Goal: Task Accomplishment & Management: Use online tool/utility

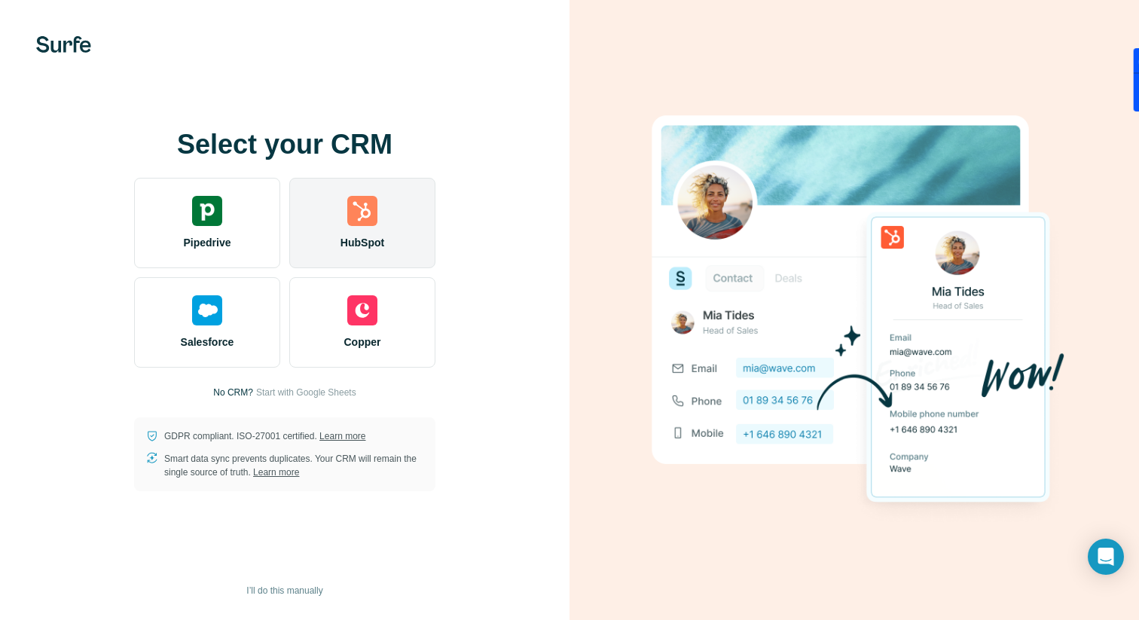
click at [338, 219] on div "HubSpot" at bounding box center [362, 223] width 146 height 90
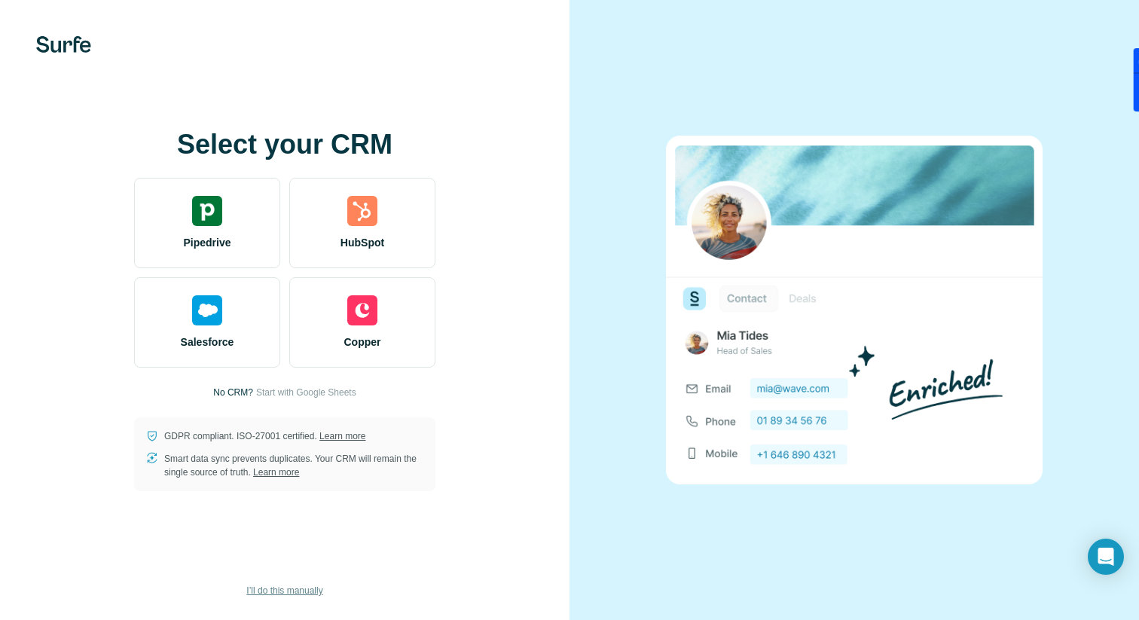
click at [304, 599] on button "I’ll do this manually" at bounding box center [284, 590] width 97 height 23
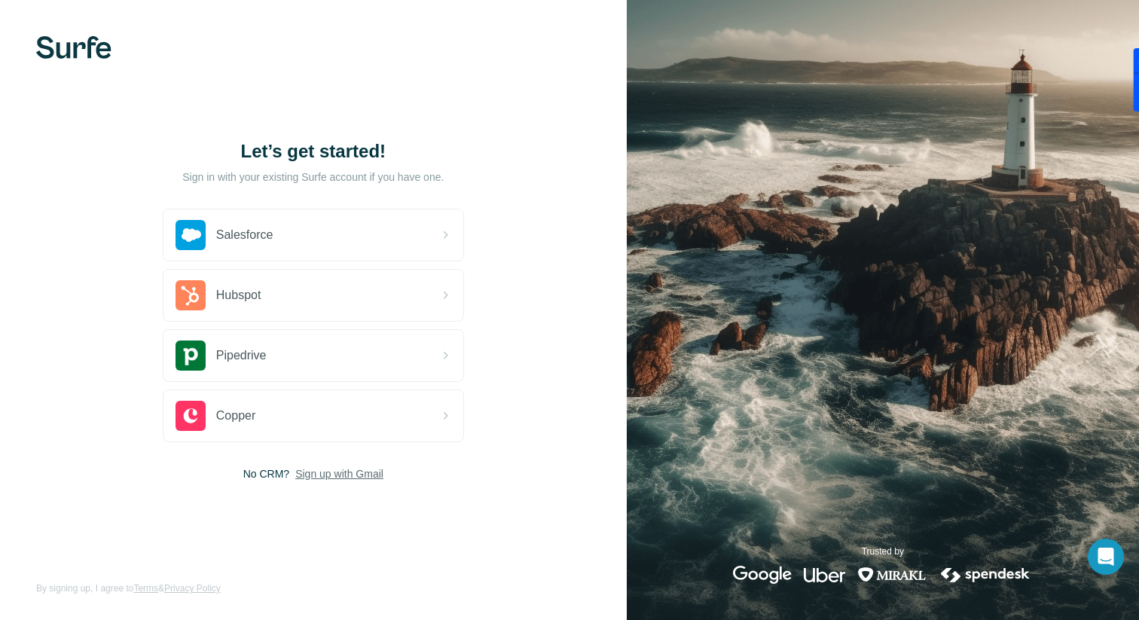
click at [368, 475] on span "Sign up with Gmail" at bounding box center [339, 473] width 88 height 15
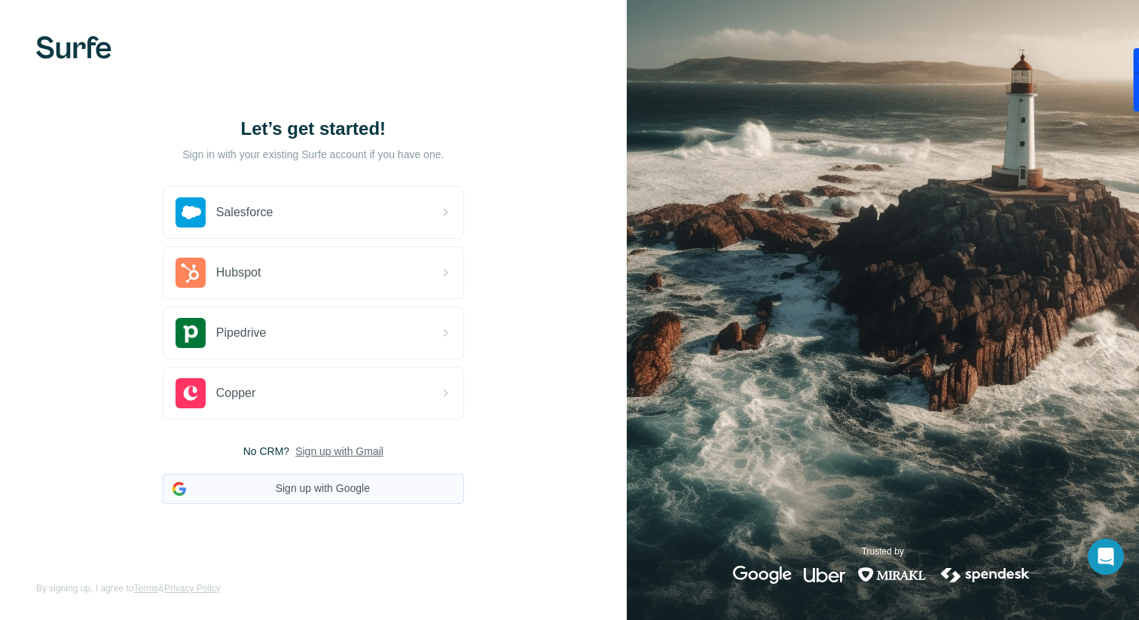
click at [365, 494] on button "Sign up with Google" at bounding box center [313, 489] width 301 height 30
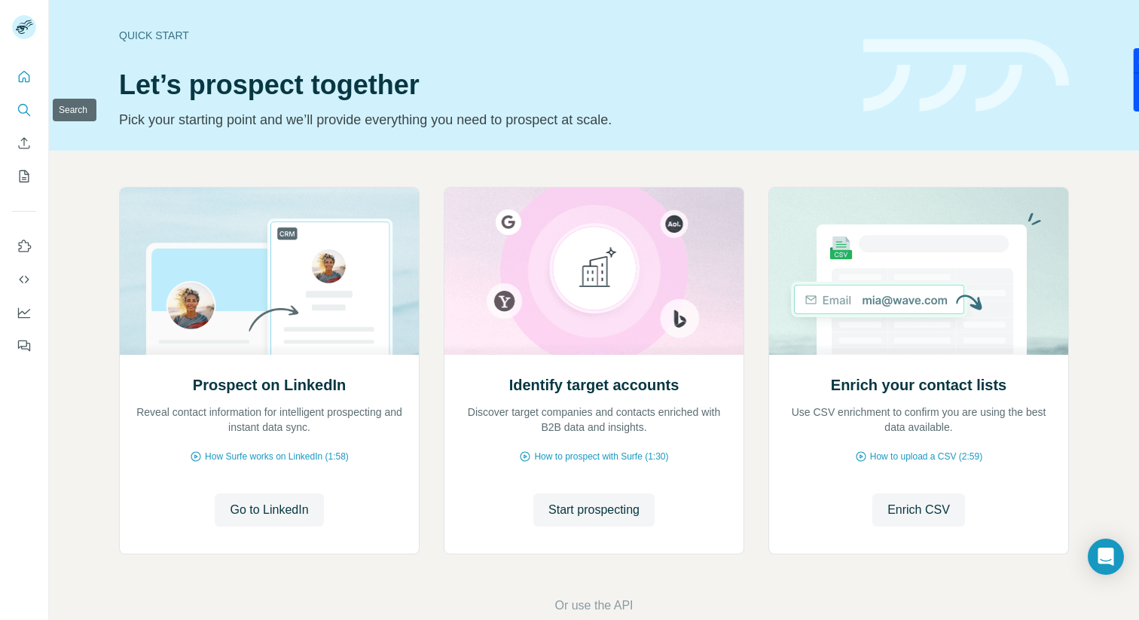
click at [31, 110] on icon "Search" at bounding box center [24, 109] width 15 height 15
